Goal: Task Accomplishment & Management: Use online tool/utility

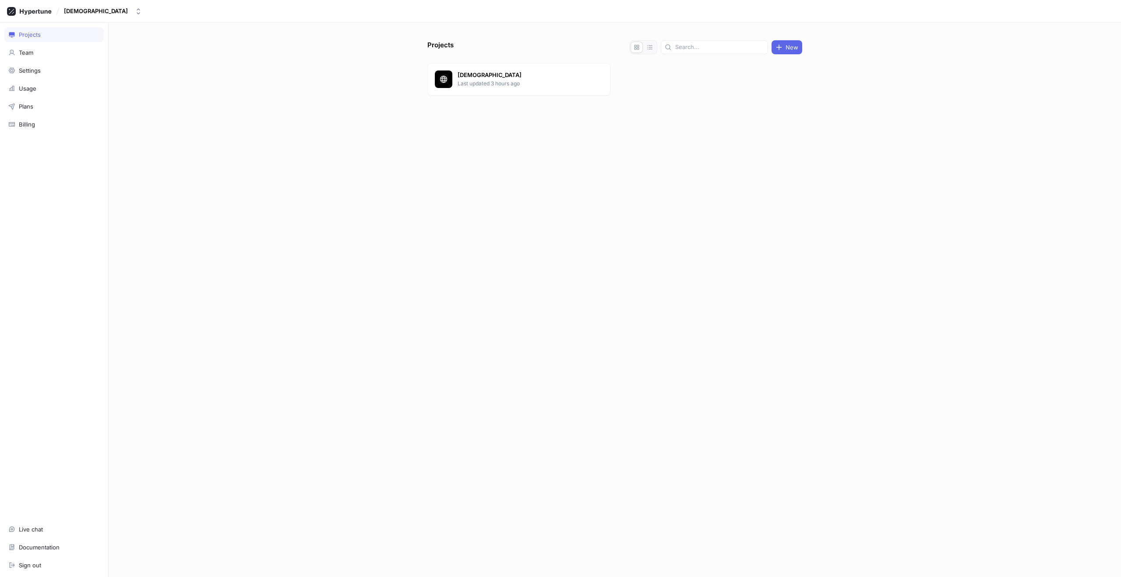
click at [459, 81] on p "Last updated 3 hours ago" at bounding box center [520, 84] width 127 height 8
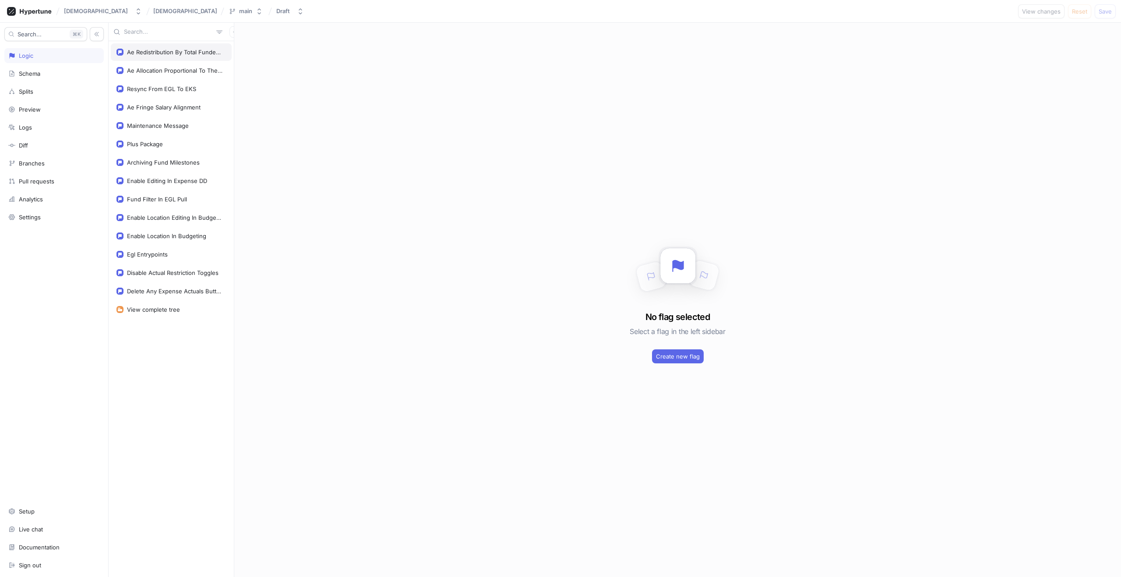
click at [162, 53] on div "Ae Redistribution By Total Funded Amount" at bounding box center [174, 52] width 95 height 7
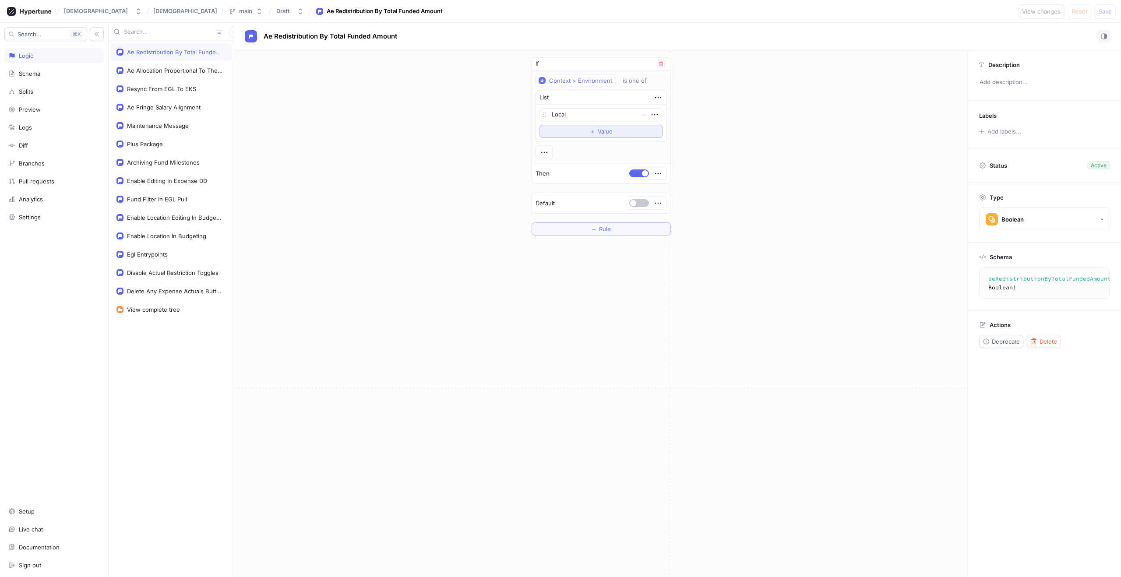
click at [584, 130] on button "＋ Value" at bounding box center [600, 131] width 123 height 13
click at [1107, 11] on span "Save" at bounding box center [1104, 11] width 13 height 5
click at [662, 128] on div "Preview" at bounding box center [600, 129] width 123 height 13
click at [681, 123] on div "If Context > Environment is one of List Local Preview, 1 of 2. 2 results availa…" at bounding box center [600, 153] width 733 height 207
click at [657, 129] on icon "button" at bounding box center [654, 129] width 6 height 1
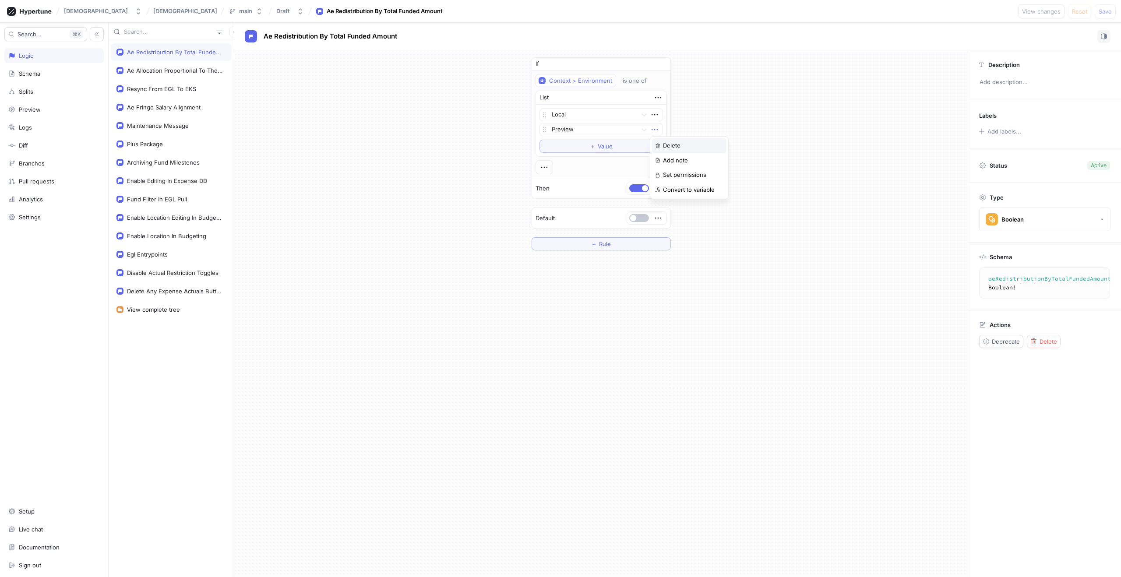
click at [667, 146] on p "Delete" at bounding box center [672, 145] width 18 height 9
click at [1109, 11] on span "Save" at bounding box center [1104, 11] width 13 height 5
